Goal: Use online tool/utility

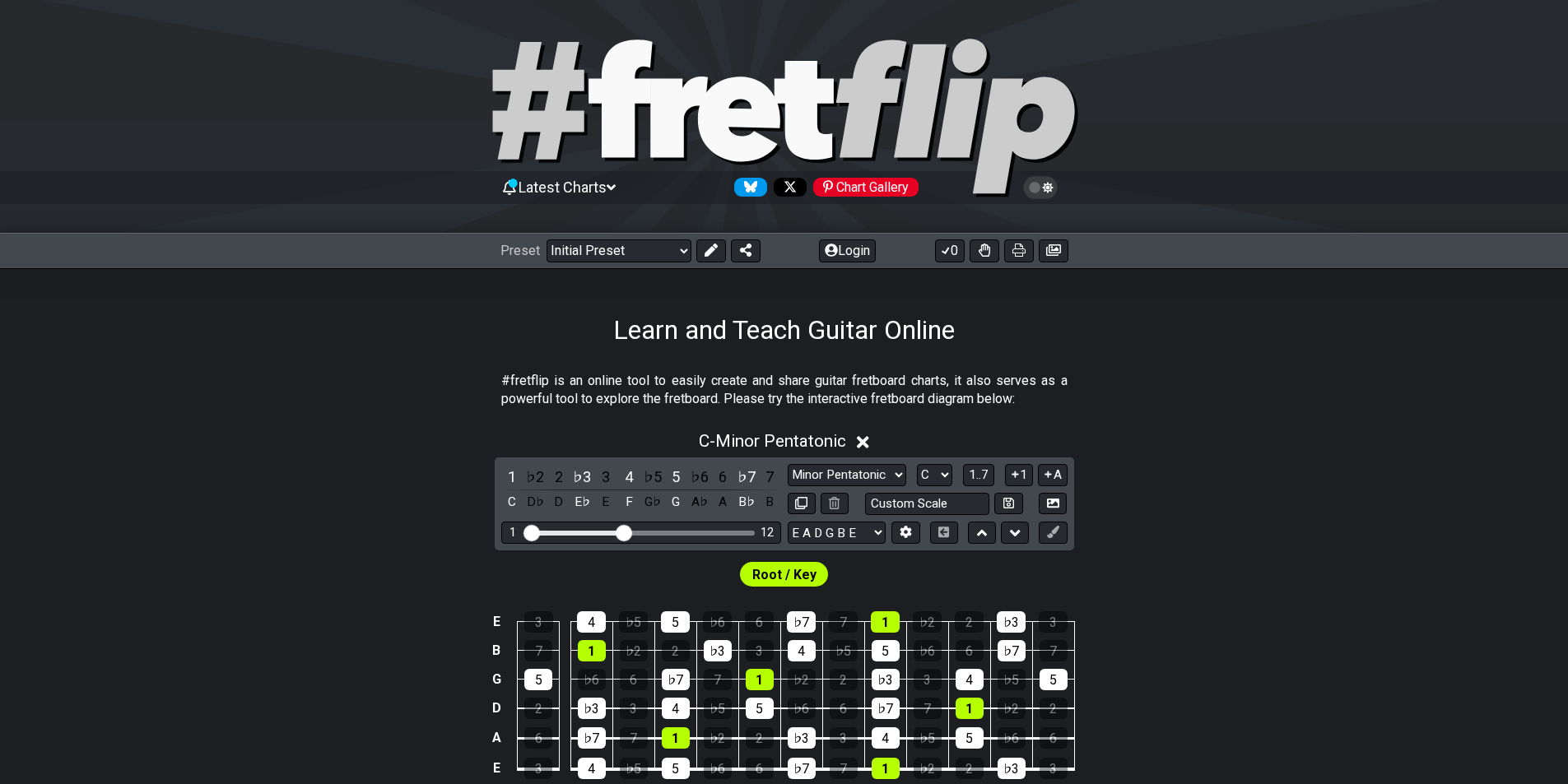
click at [862, 441] on icon at bounding box center [863, 442] width 12 height 17
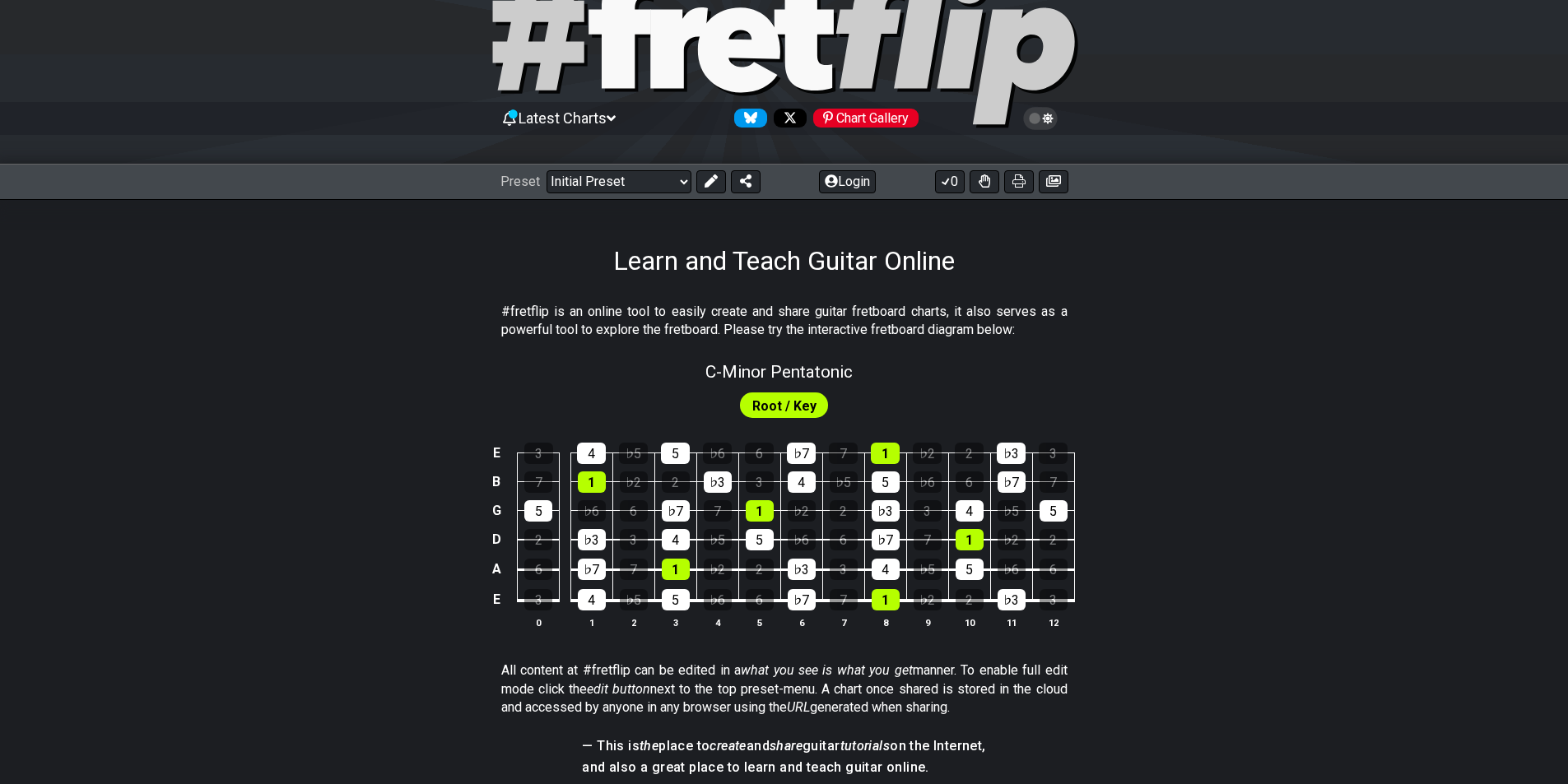
scroll to position [164, 0]
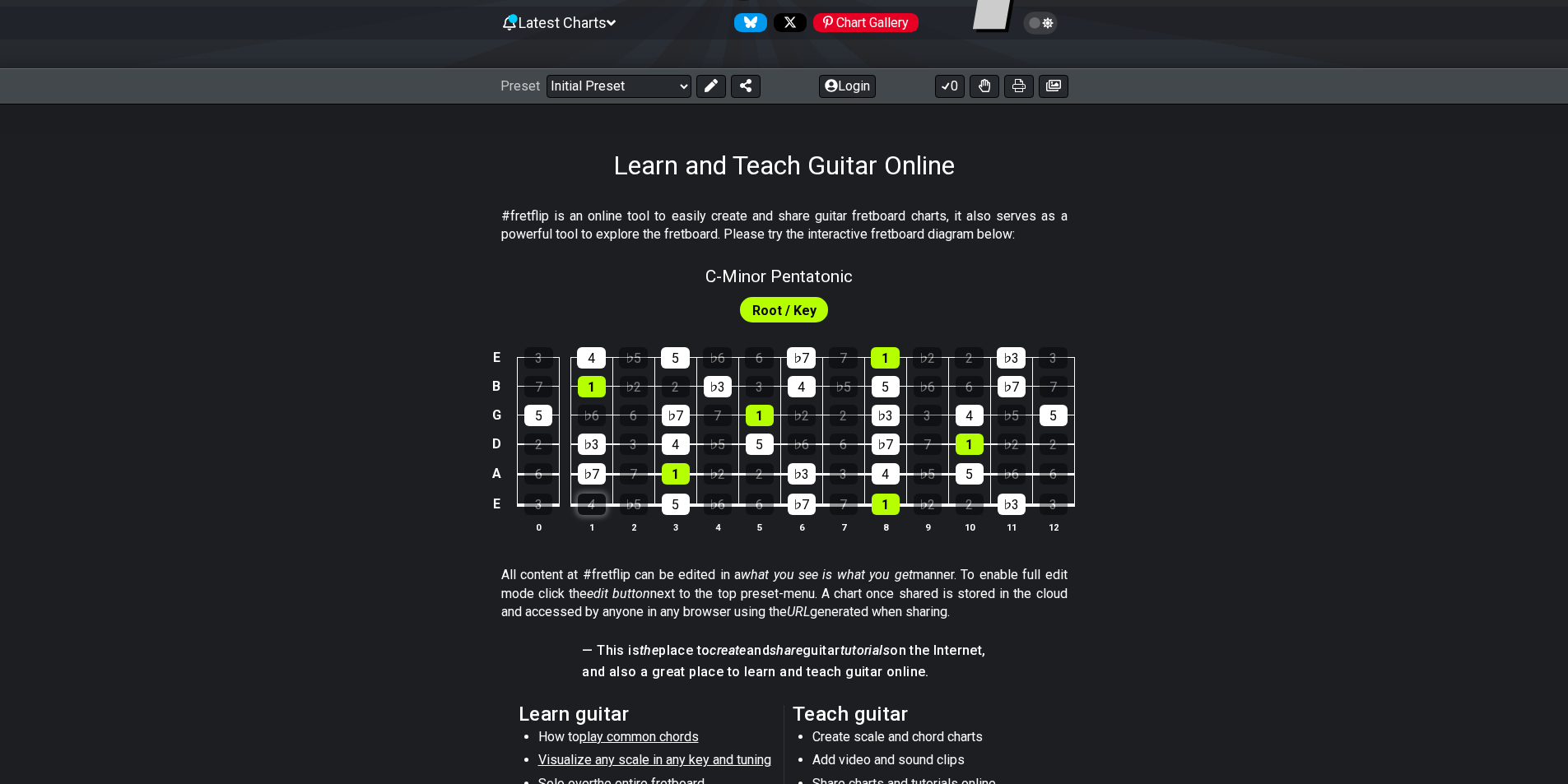
click at [589, 498] on div "4" at bounding box center [591, 504] width 28 height 21
click at [594, 498] on div "4" at bounding box center [591, 504] width 28 height 21
click at [808, 310] on span "Root / Key" at bounding box center [784, 310] width 64 height 24
click at [840, 257] on div "C - Minor Pentatonic" at bounding box center [779, 271] width 148 height 28
select select "C"
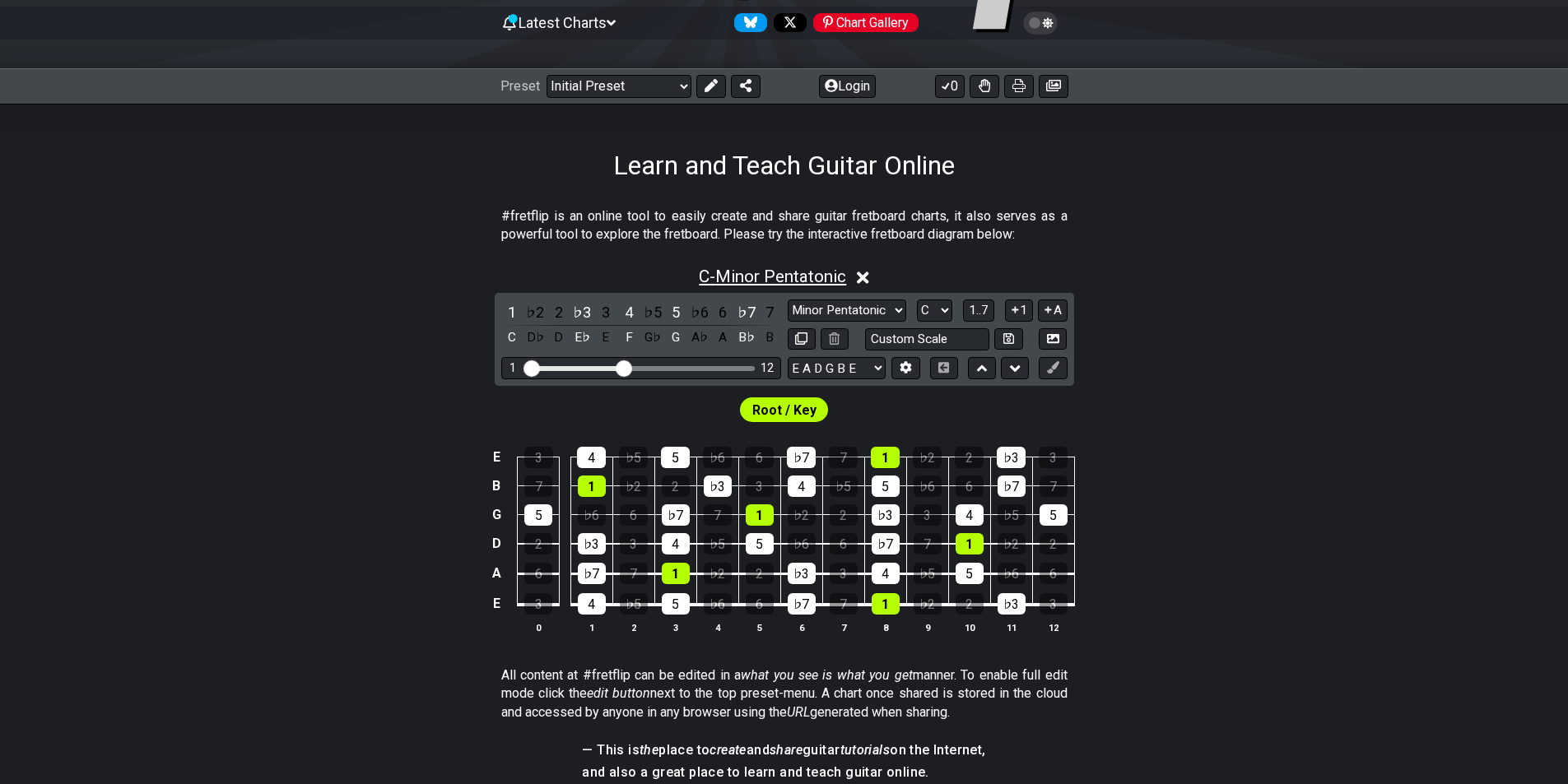
click at [838, 270] on span "C - Minor Pentatonic" at bounding box center [773, 276] width 148 height 20
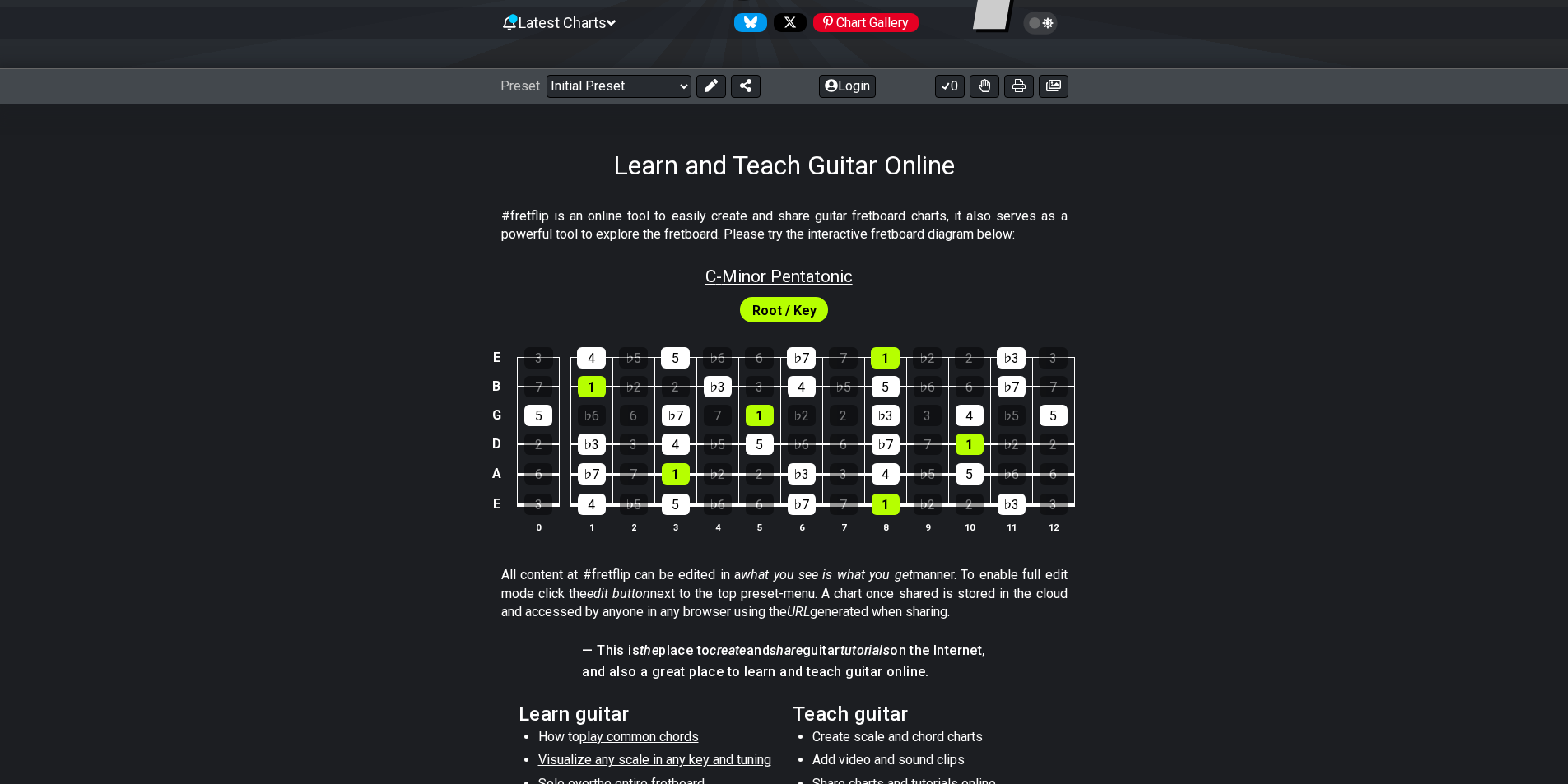
click at [838, 270] on span "C - Minor Pentatonic" at bounding box center [779, 276] width 148 height 20
select select "C"
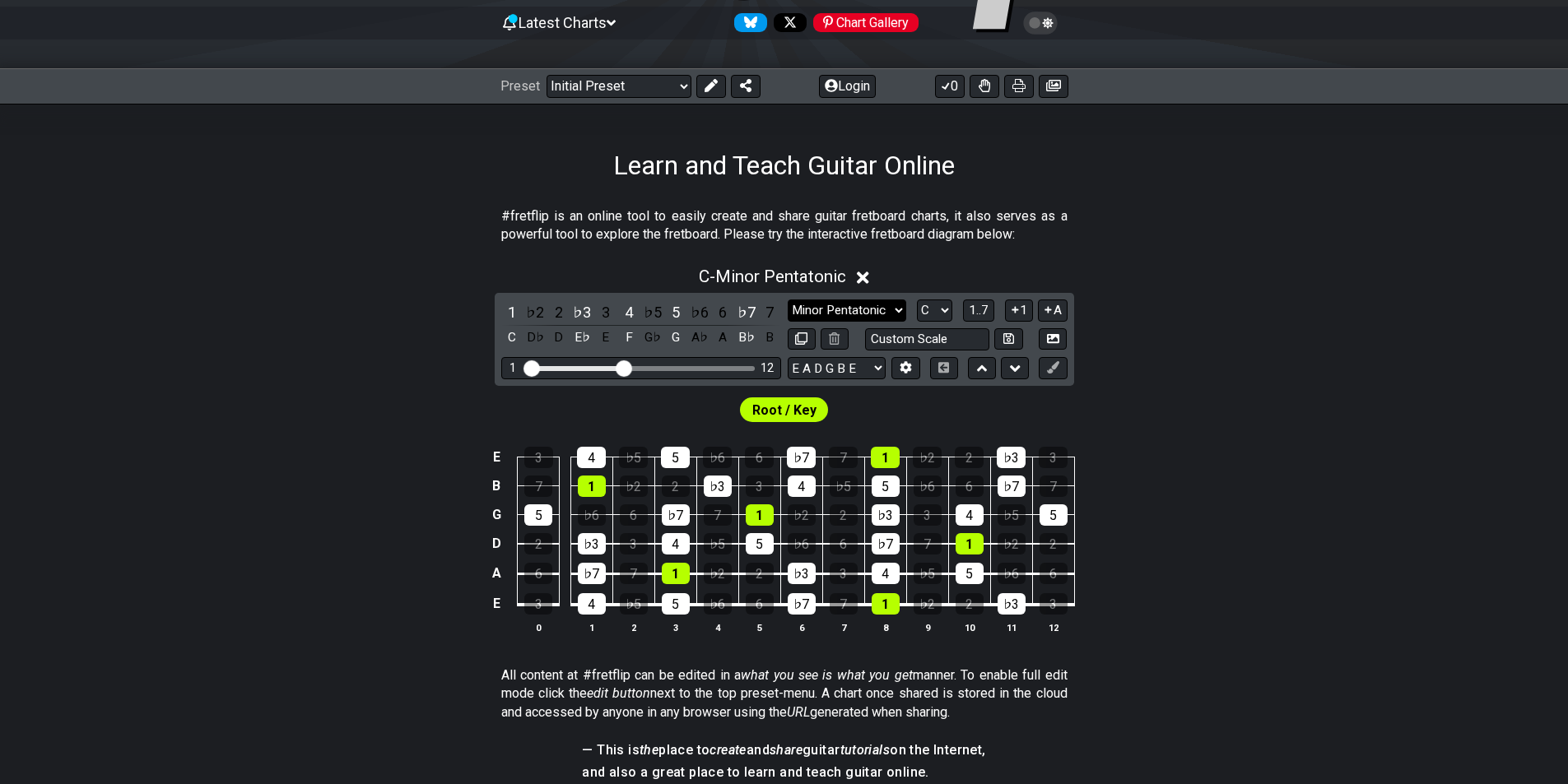
click at [899, 302] on select "Minor Pentatonic Click to edit Minor Pentatonic Major Pentatonic Minor Blues Ma…" at bounding box center [847, 310] width 118 height 22
select select "Major"
click at [788, 300] on select "Minor Pentatonic Click to edit Minor Pentatonic Major Pentatonic Minor Blues Ma…" at bounding box center [847, 310] width 118 height 22
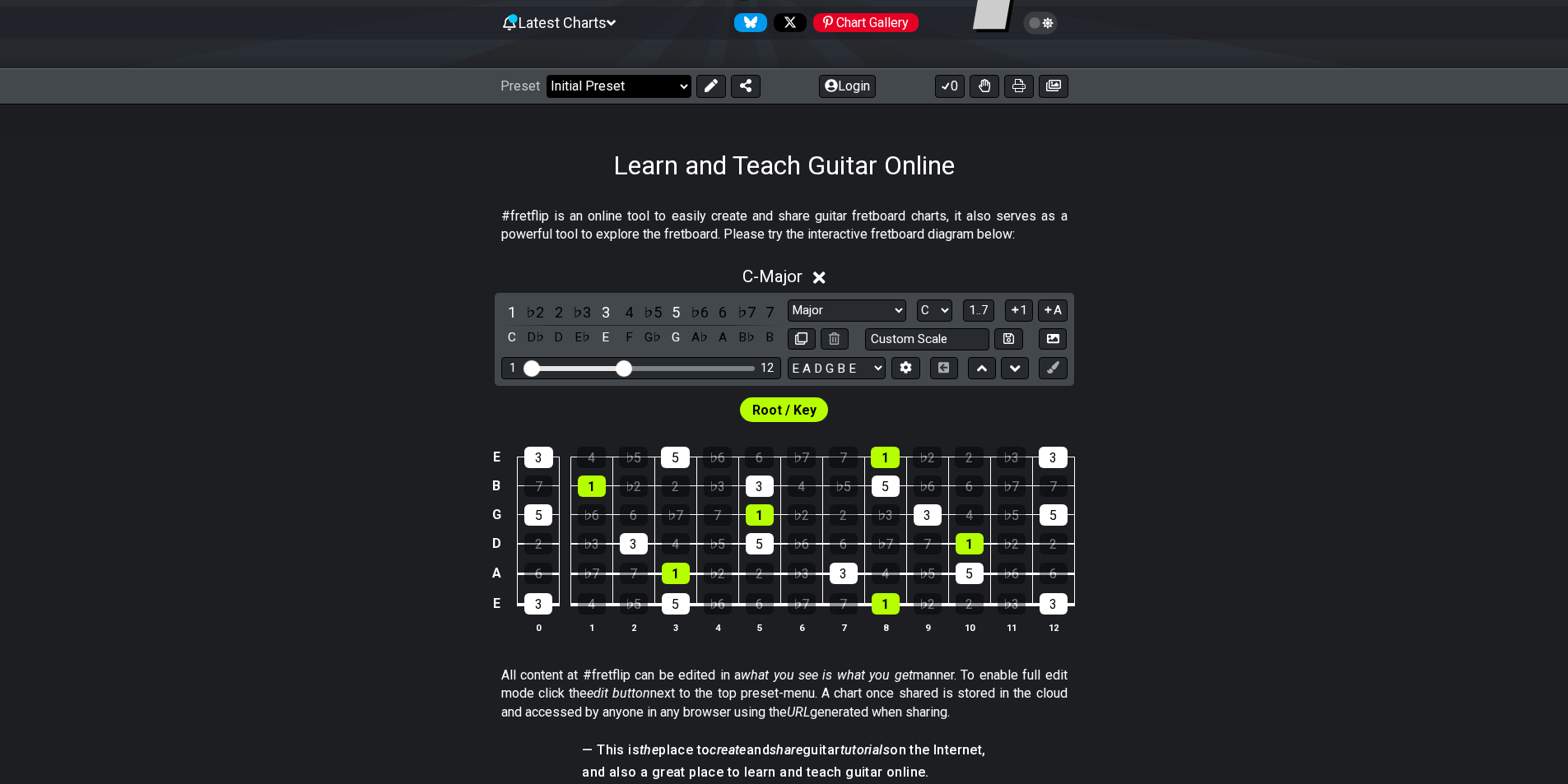
click at [653, 89] on select "Welcome to #fretflip! Initial Preset Custom Preset Minor Pentatonic Major Penta…" at bounding box center [618, 86] width 145 height 23
click at [1246, 163] on div "Learn and Teach Guitar Online" at bounding box center [784, 142] width 1568 height 77
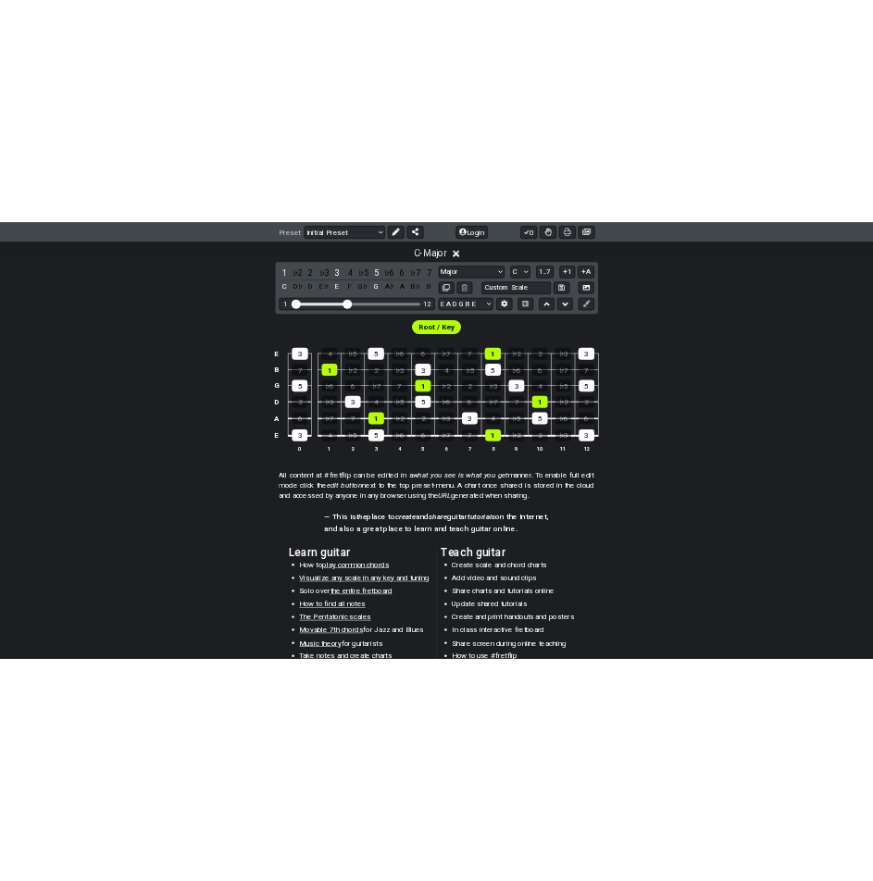
scroll to position [241, 0]
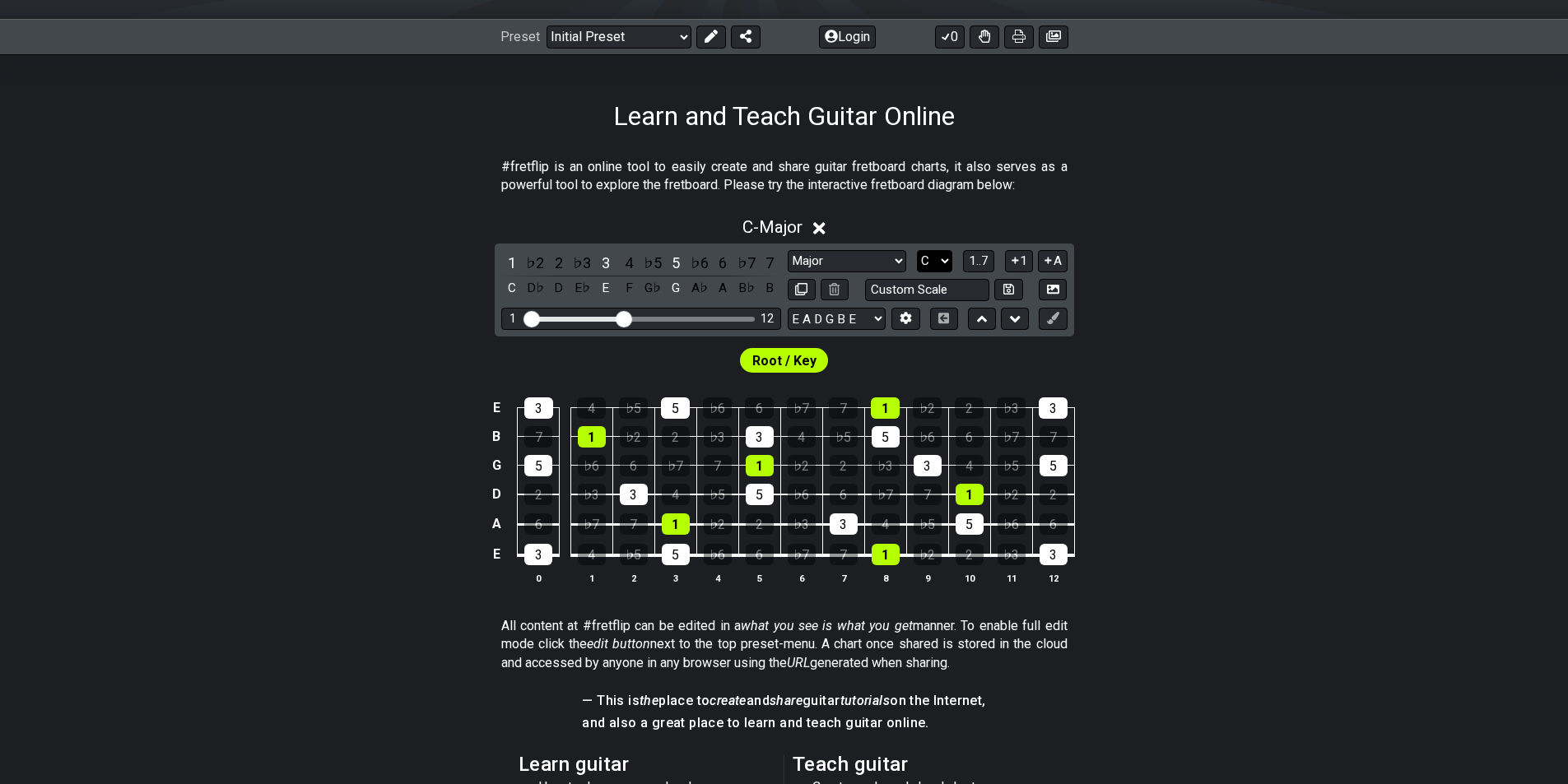
click at [946, 266] on select "A♭ A A♯ B♭ B C C♯ D♭ D D♯ E♭ E F F♯ G♭ G G♯" at bounding box center [935, 260] width 36 height 22
click at [917, 250] on select "A♭ A A♯ B♭ B C C♯ D♭ D D♯ E♭ E F F♯ G♭ G G♯" at bounding box center [935, 260] width 36 height 22
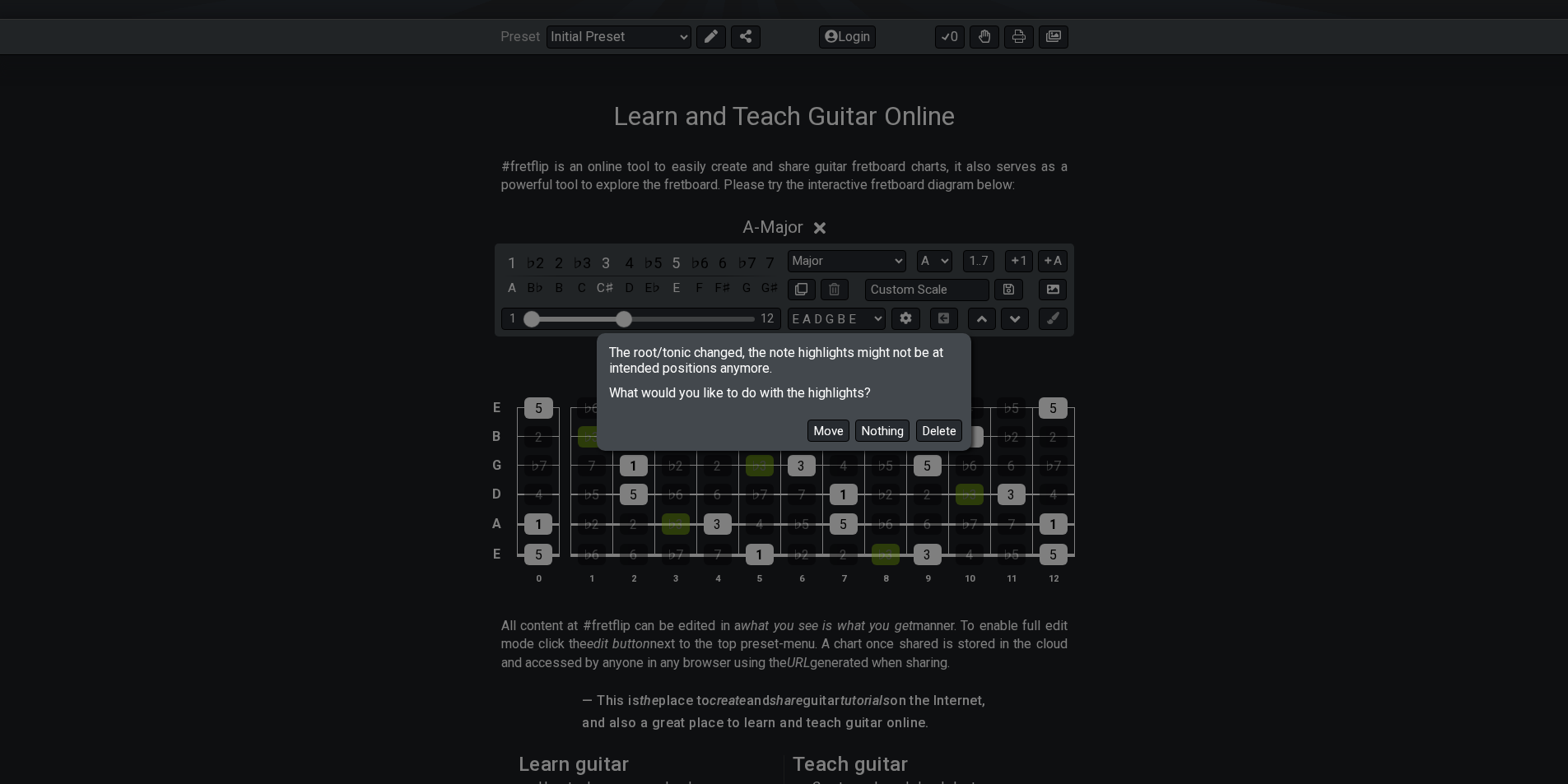
drag, startPoint x: 851, startPoint y: 343, endPoint x: 882, endPoint y: 382, distance: 49.8
click at [880, 378] on div "The root/tonic changed, the note highlights might not be at intended positions …" at bounding box center [784, 392] width 374 height 118
click at [882, 382] on span "What would you like to do with the highlights?" at bounding box center [784, 388] width 369 height 25
click at [832, 428] on button "Move" at bounding box center [828, 430] width 42 height 22
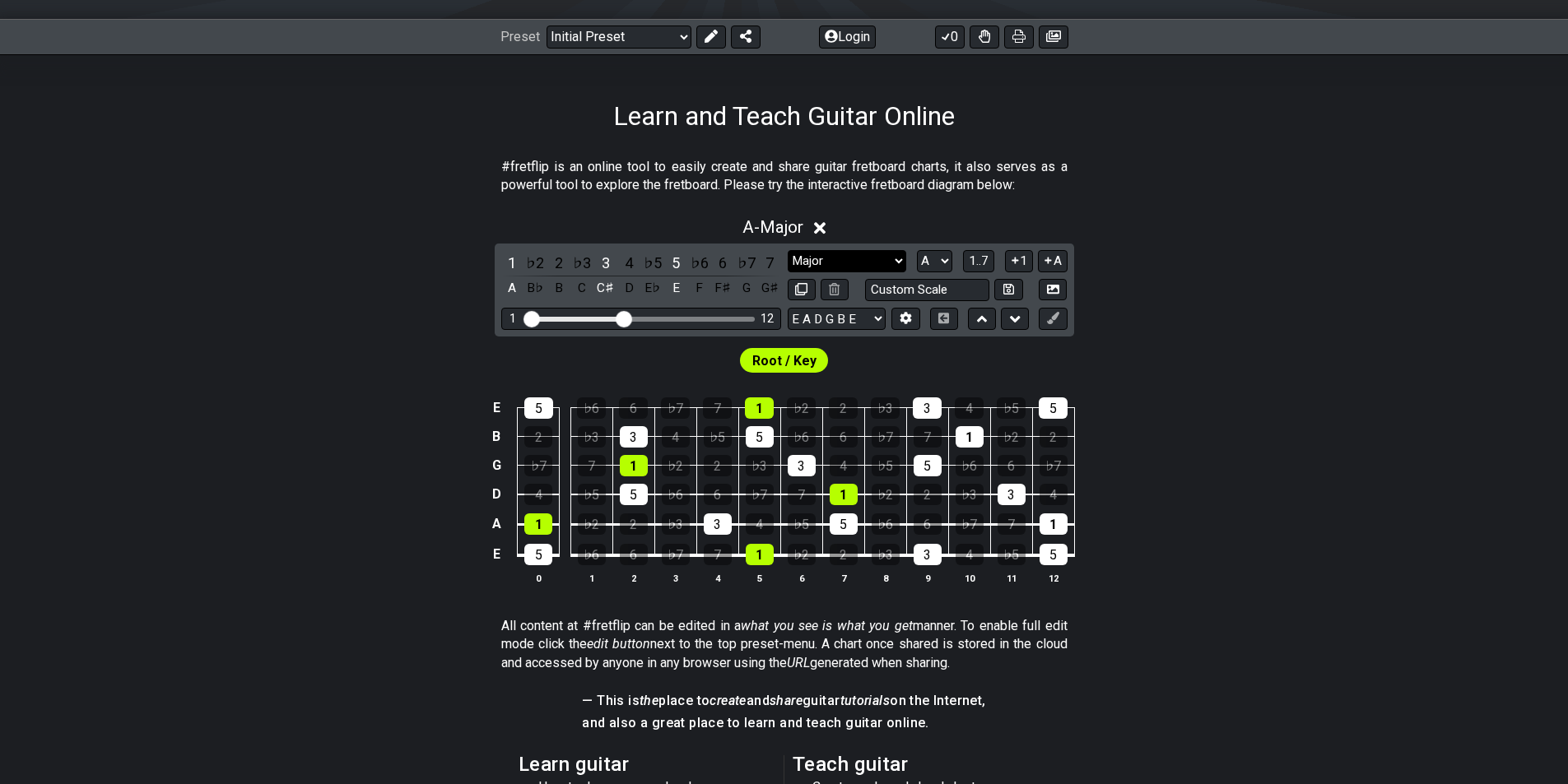
click at [872, 263] on select "Minor Pentatonic Click to edit Minor Pentatonic Major Pentatonic Minor Blues Ma…" at bounding box center [847, 260] width 118 height 22
click at [922, 255] on select "A♭ A A♯ B♭ B C C♯ D♭ D D♯ E♭ E F F♯ G♭ G G♯" at bounding box center [935, 260] width 36 height 22
select select "C"
click at [917, 250] on select "A♭ A A♯ B♭ B C C♯ D♭ D D♯ E♭ E F F♯ G♭ G G♯" at bounding box center [935, 260] width 36 height 22
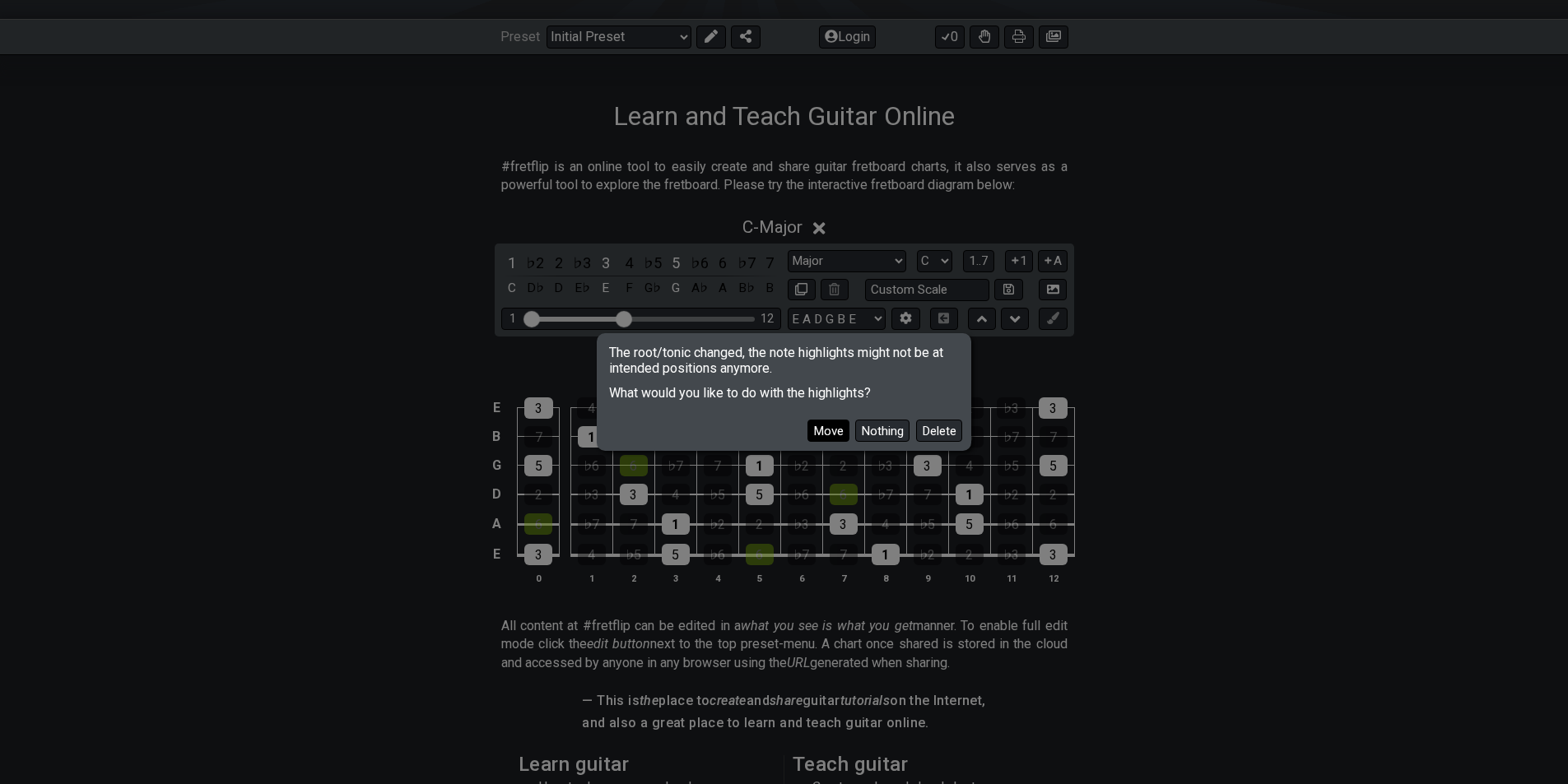
click at [832, 428] on button "Move" at bounding box center [828, 430] width 42 height 22
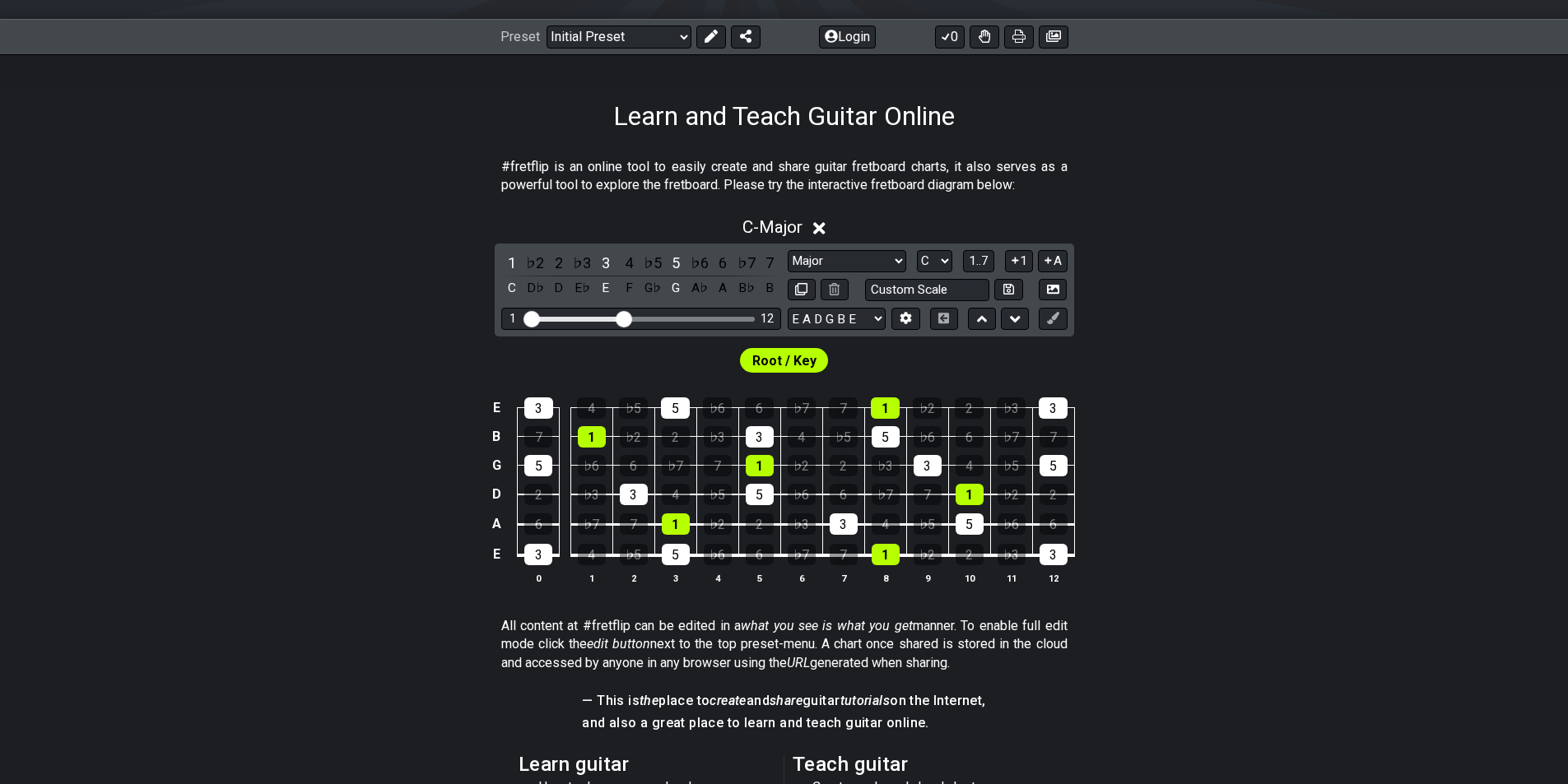
drag, startPoint x: 615, startPoint y: 308, endPoint x: 649, endPoint y: 321, distance: 36.4
click at [649, 321] on div "1 12" at bounding box center [641, 318] width 280 height 22
drag, startPoint x: 623, startPoint y: 314, endPoint x: 781, endPoint y: 324, distance: 158.3
click at [758, 317] on input "Visible fret range" at bounding box center [640, 317] width 234 height 0
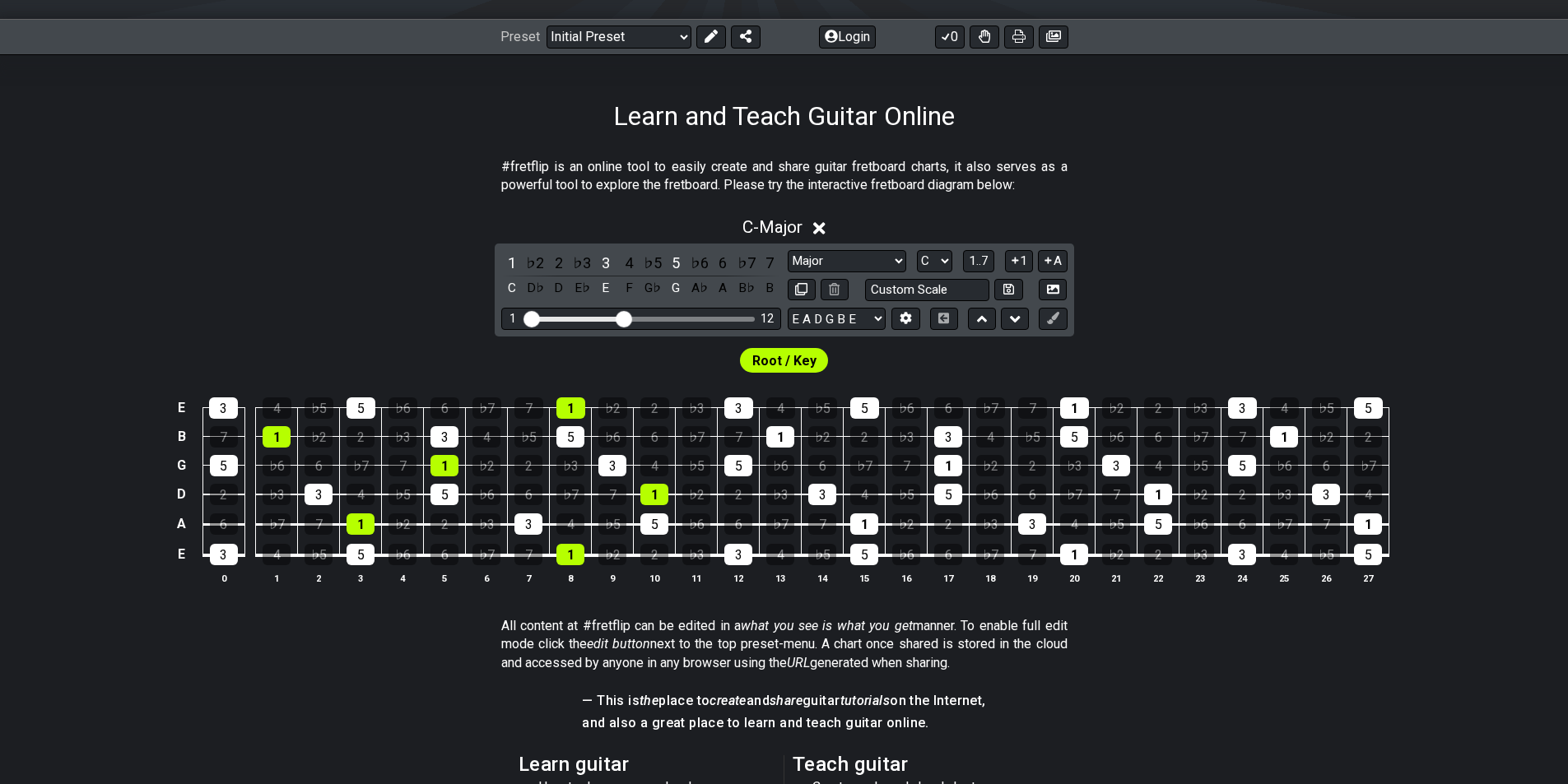
drag, startPoint x: 744, startPoint y: 316, endPoint x: 623, endPoint y: 318, distance: 121.0
click at [623, 317] on input "Visible fret range" at bounding box center [640, 317] width 234 height 0
